Goal: Information Seeking & Learning: Learn about a topic

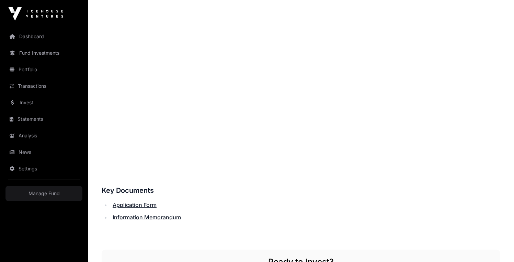
scroll to position [300, 0]
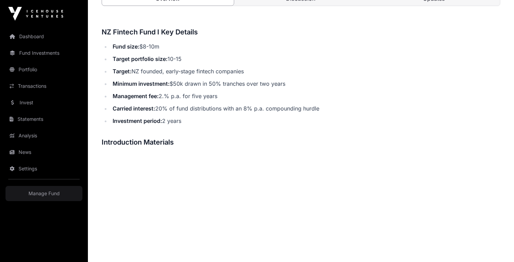
scroll to position [267, 0]
